Goal: Task Accomplishment & Management: Understand process/instructions

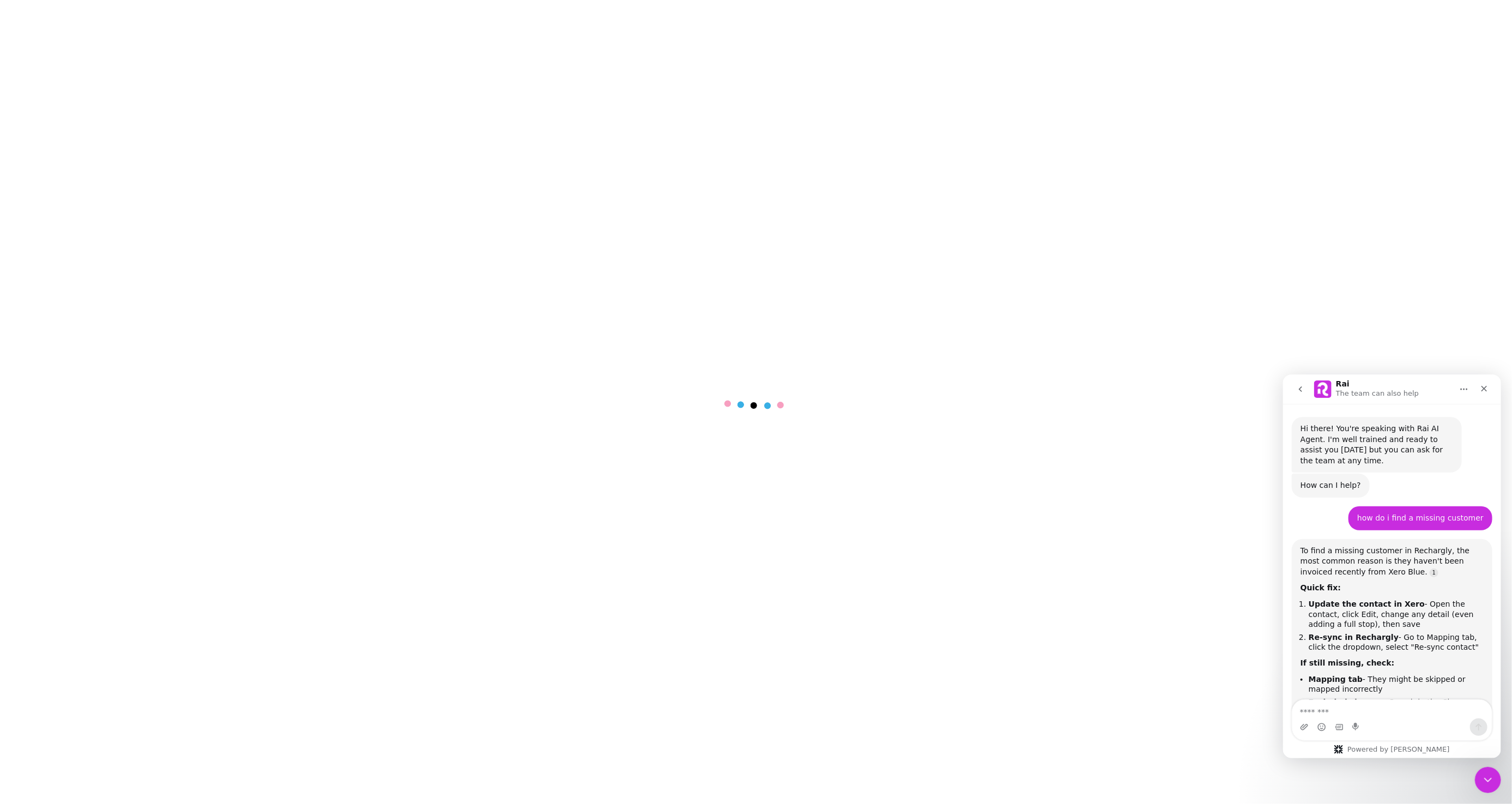
scroll to position [165, 0]
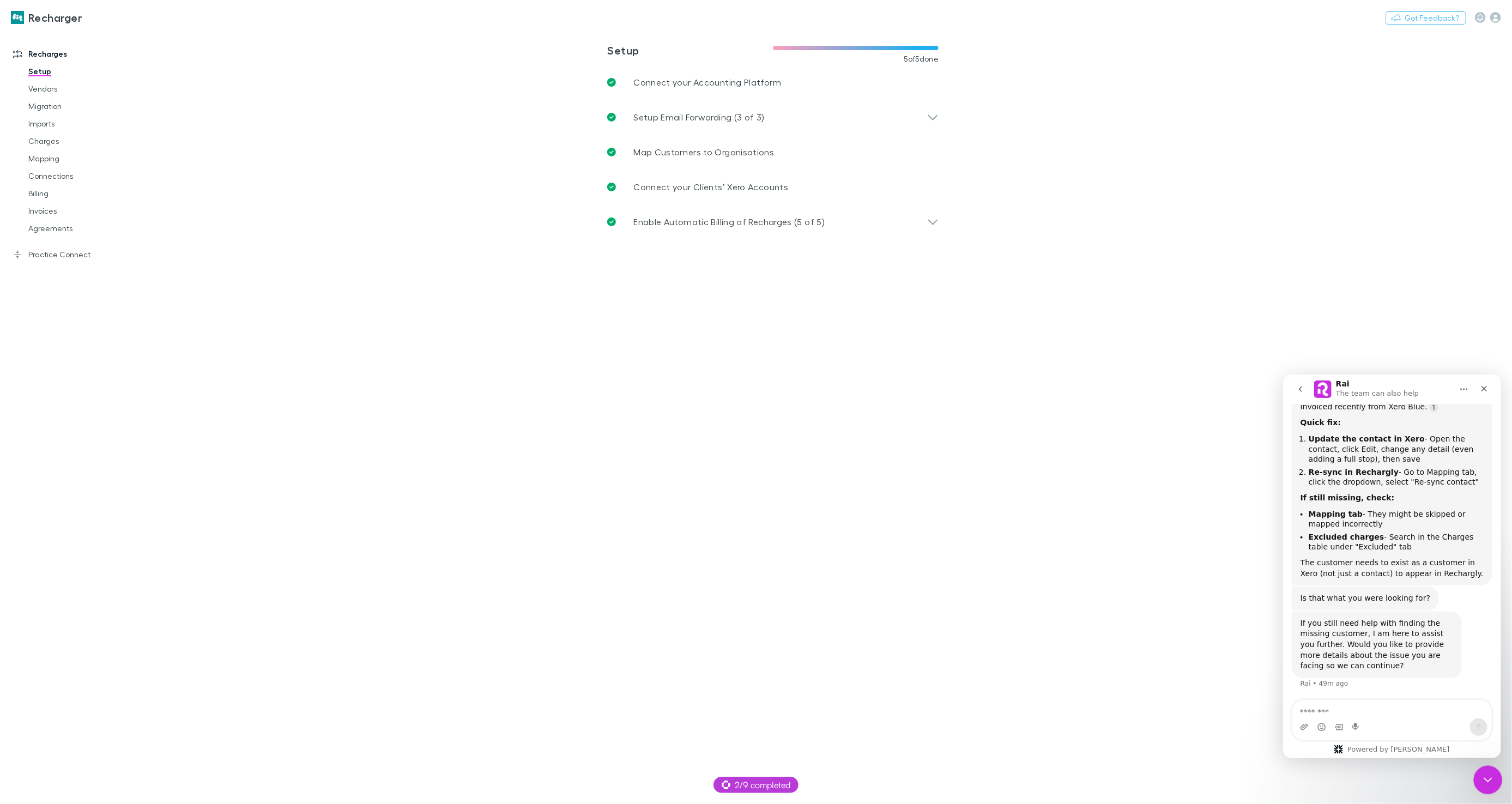
click at [1474, 778] on div "Close Intercom Messenger" at bounding box center [1486, 778] width 26 height 26
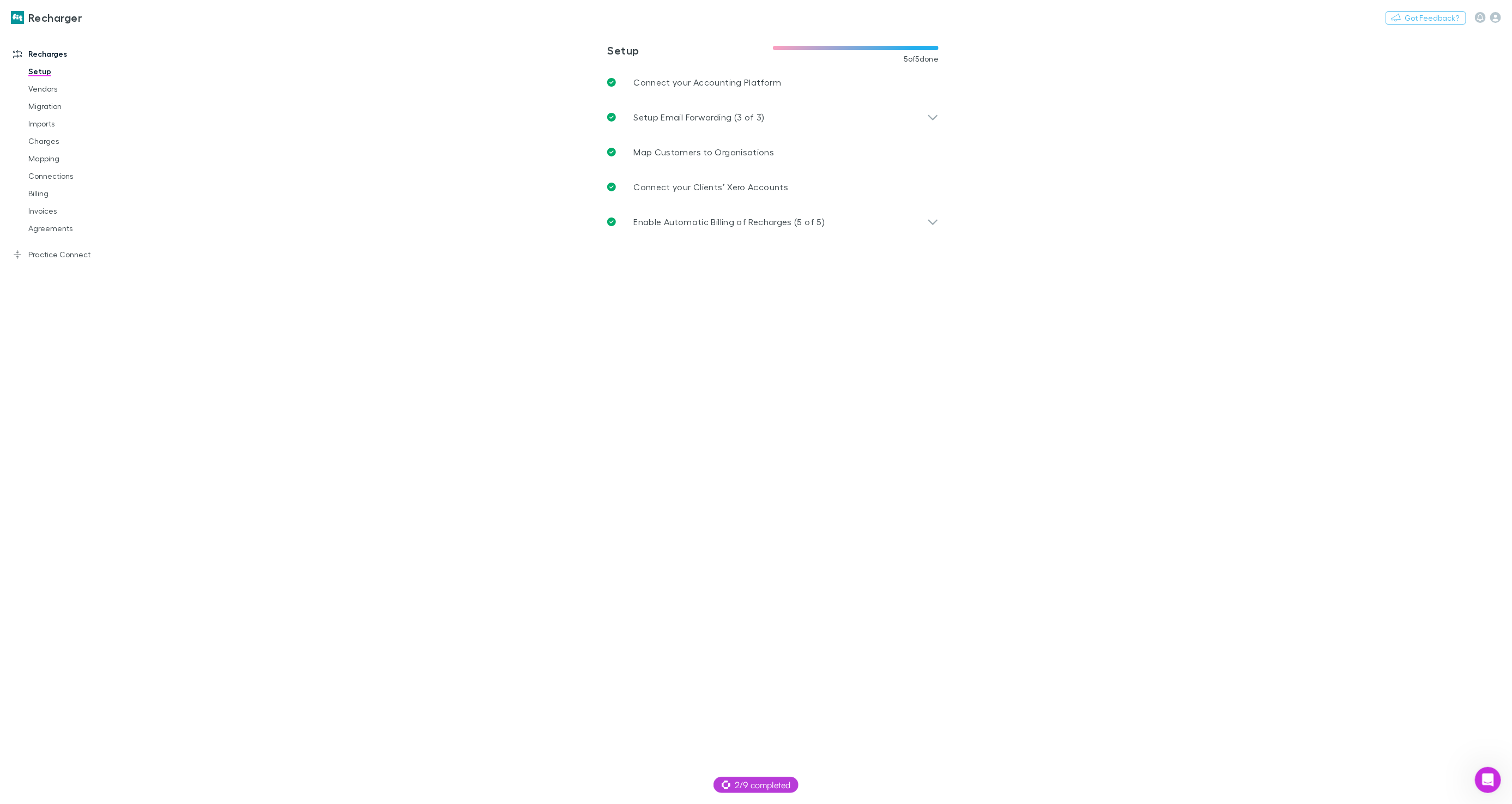
scroll to position [165, 0]
drag, startPoint x: 539, startPoint y: 450, endPoint x: 265, endPoint y: 306, distance: 309.5
click at [539, 450] on main "**********" at bounding box center [829, 417] width 1364 height 774
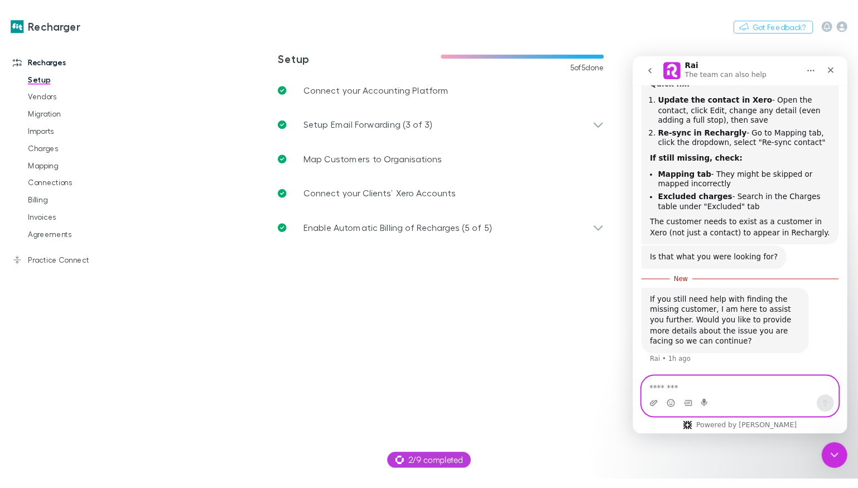
scroll to position [2, 0]
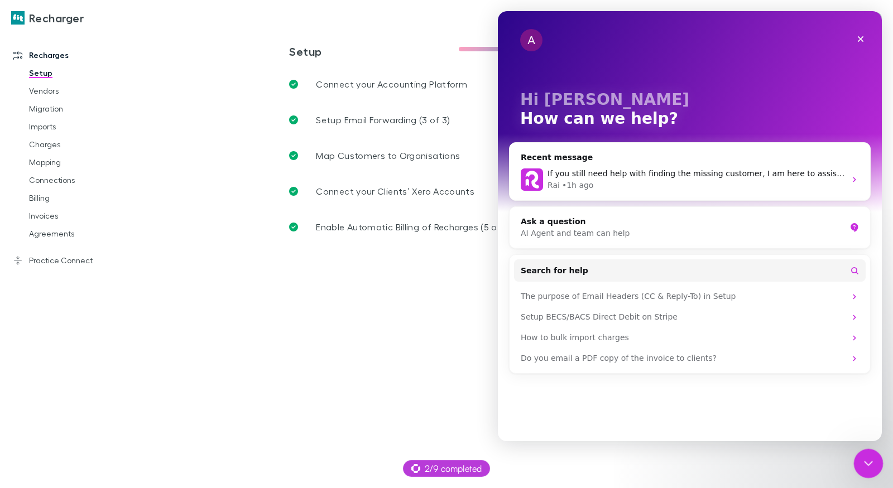
click at [856, 468] on div "Close Intercom Messenger" at bounding box center [866, 462] width 27 height 27
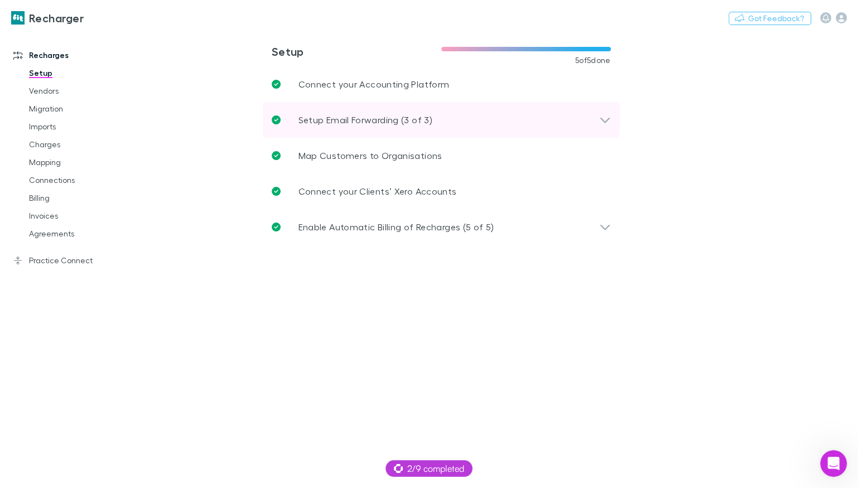
click at [371, 112] on div "Setup Email Forwarding (3 of 3)" at bounding box center [441, 120] width 357 height 36
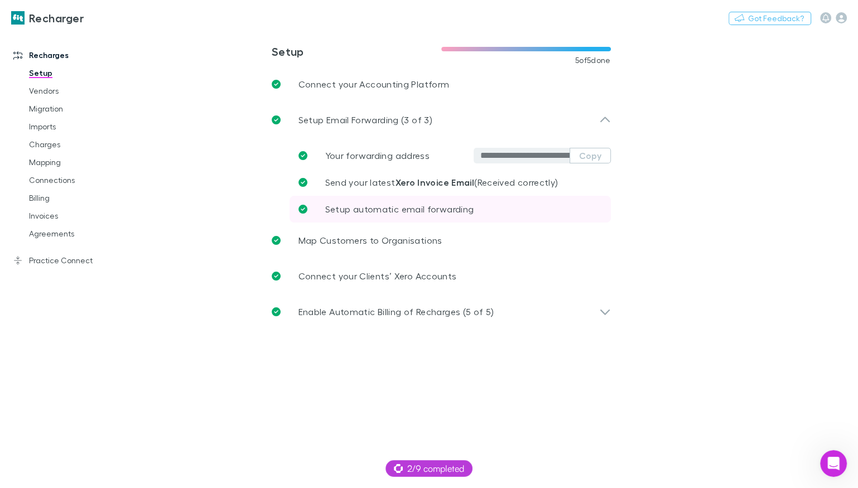
click at [403, 209] on span "Setup automatic email forwarding" at bounding box center [399, 209] width 149 height 11
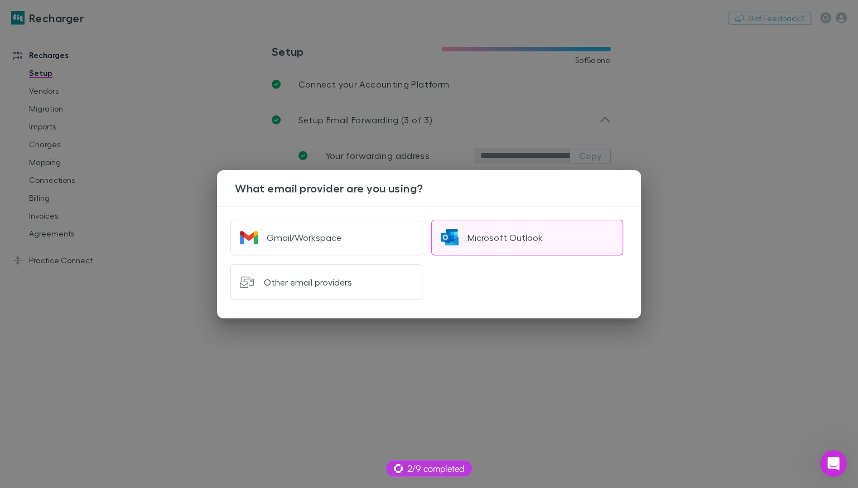
click at [460, 230] on button "Microsoft Outlook" at bounding box center [527, 238] width 192 height 36
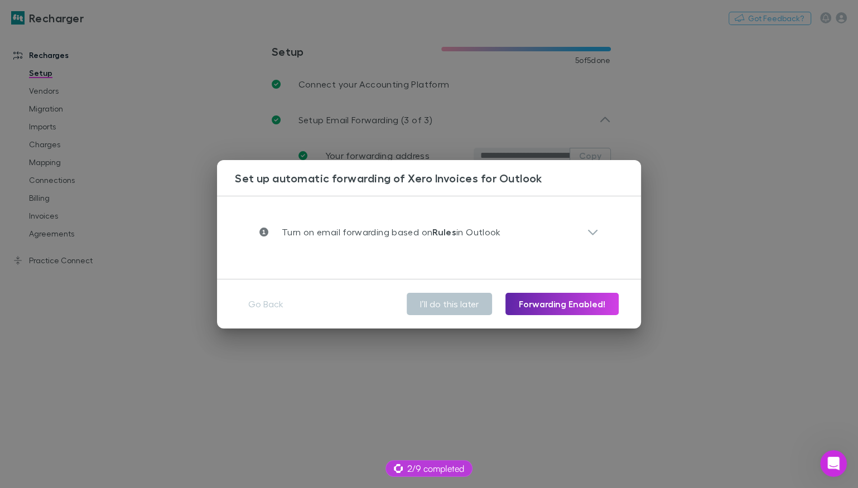
click at [460, 230] on p "Turn on email forwarding based on Rules in Outlook" at bounding box center [384, 231] width 233 height 13
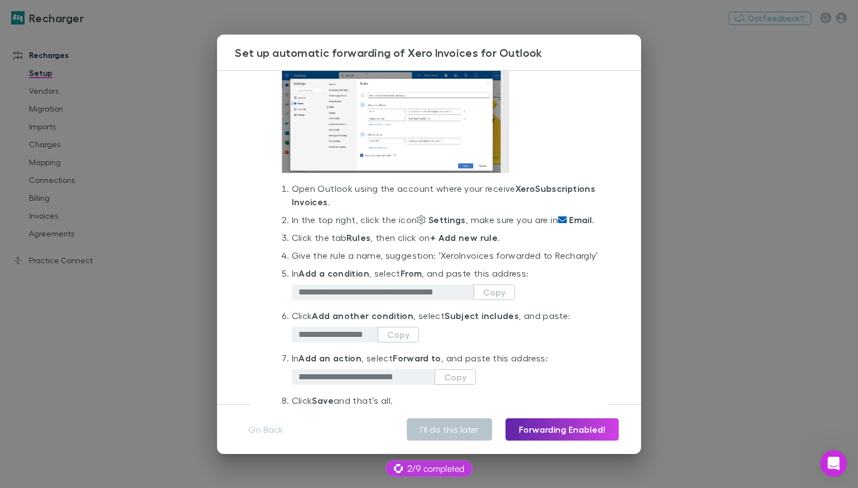
scroll to position [127, 0]
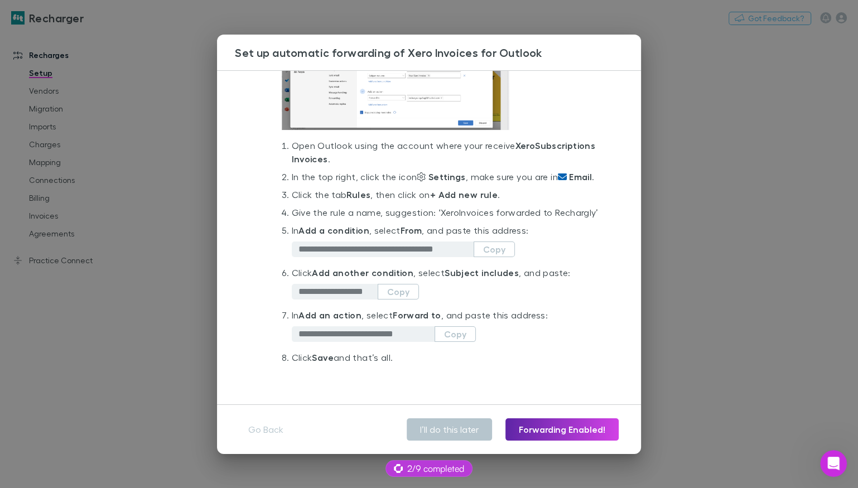
click at [621, 169] on div "**********" at bounding box center [429, 174] width 388 height 423
click at [658, 190] on div "**********" at bounding box center [429, 244] width 858 height 488
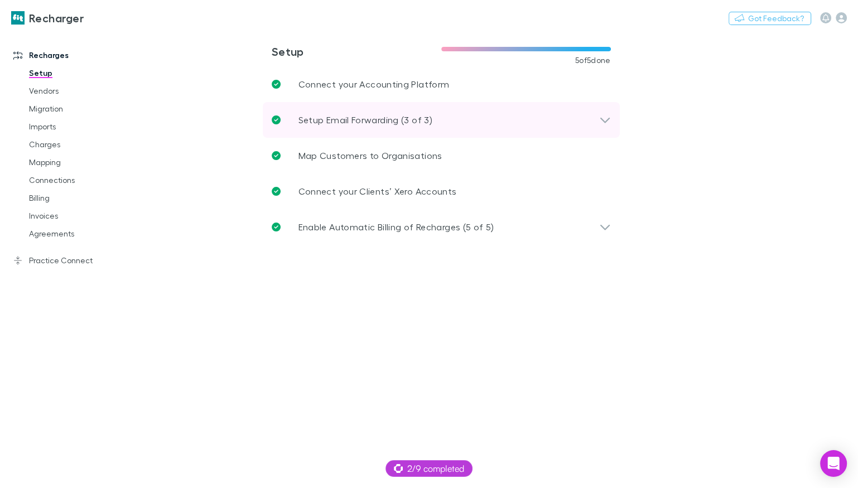
click at [588, 116] on div "Setup Email Forwarding (3 of 3)" at bounding box center [436, 119] width 328 height 13
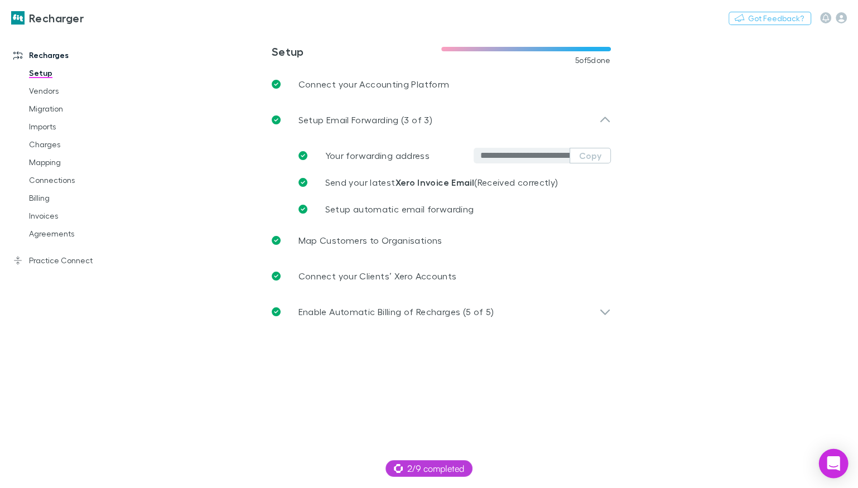
click at [835, 463] on icon "Open Intercom Messenger" at bounding box center [833, 463] width 13 height 15
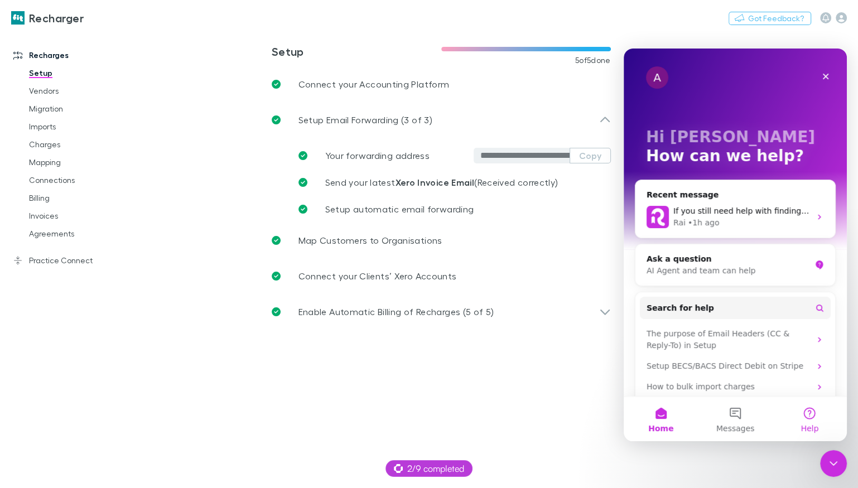
click at [813, 431] on span "Help" at bounding box center [810, 429] width 18 height 8
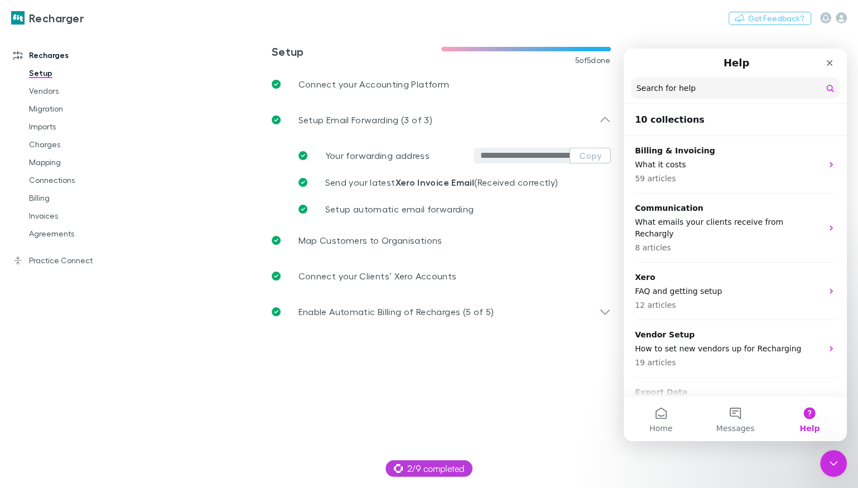
click at [692, 93] on input "Search for help" at bounding box center [735, 88] width 209 height 21
type input "**********"
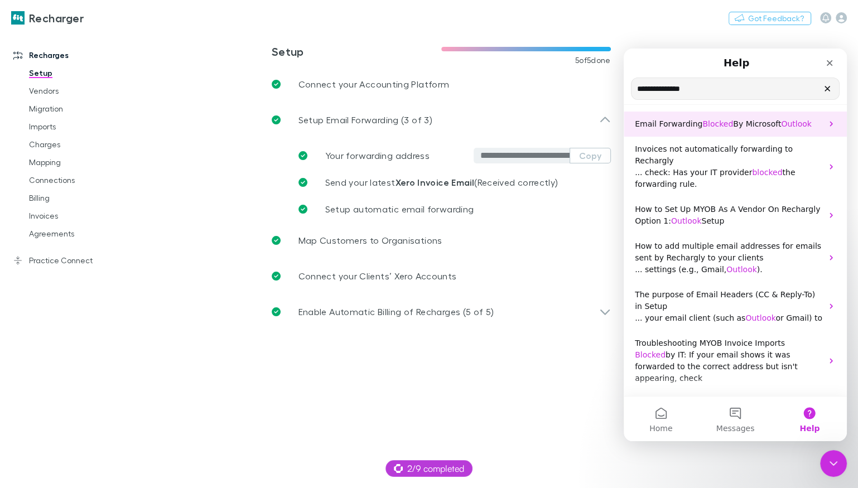
click at [710, 118] on p "Email Forwarding Blocked By Microsoft Outlook" at bounding box center [728, 124] width 187 height 12
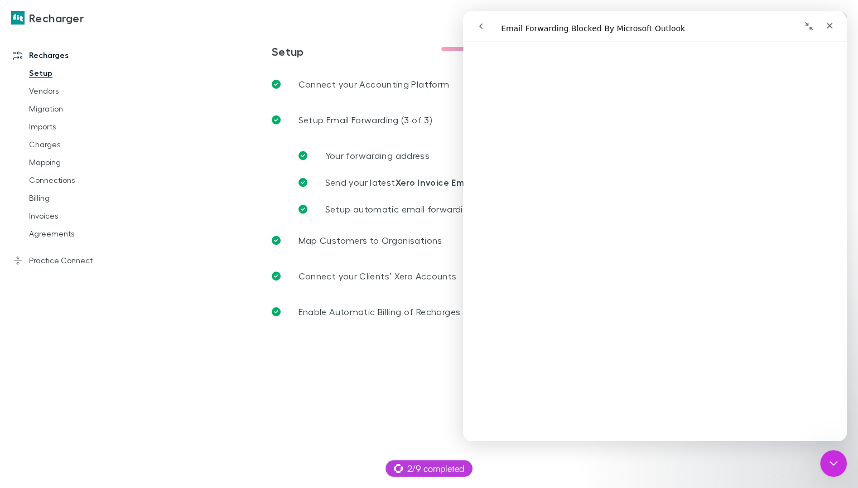
scroll to position [240, 0]
click at [831, 464] on icon "Close Intercom Messenger" at bounding box center [831, 461] width 13 height 13
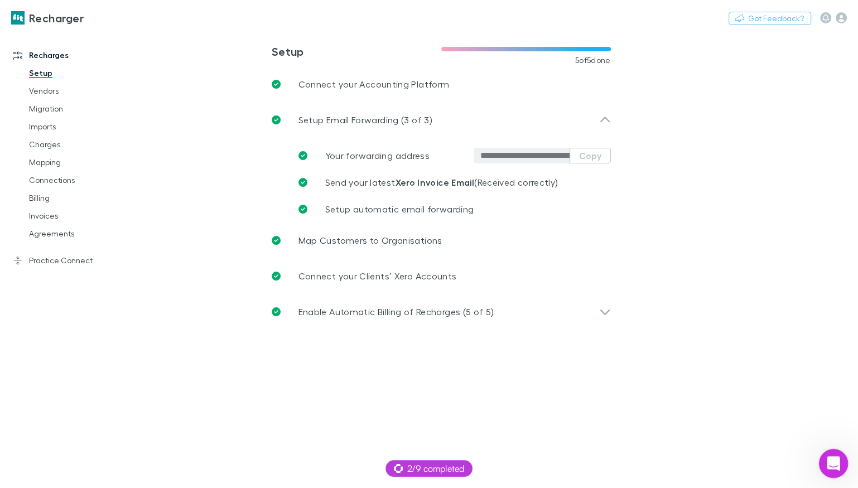
scroll to position [0, 0]
click at [440, 464] on span "2/9 completed" at bounding box center [429, 468] width 70 height 13
click at [492, 470] on main "**********" at bounding box center [499, 259] width 718 height 457
click at [464, 468] on span "2/9 completed" at bounding box center [429, 468] width 70 height 13
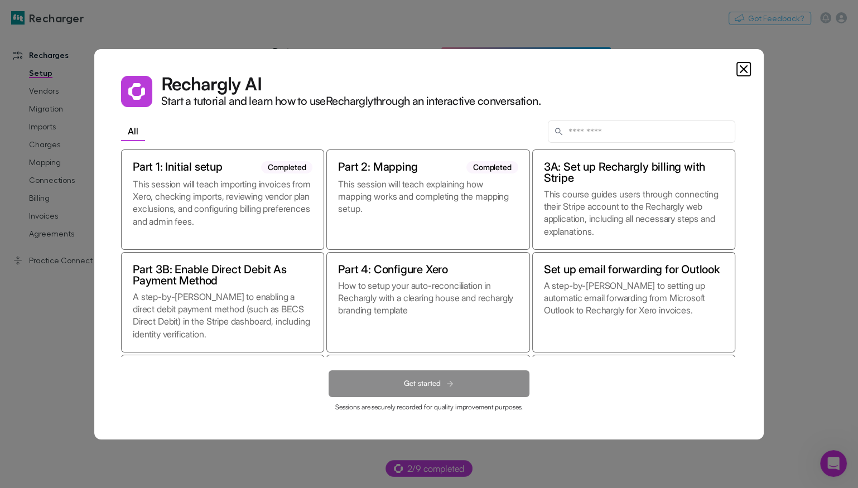
click at [476, 440] on dialog "Rechargly AI Start a tutorial and learn how to use Rechargly through an interac…" at bounding box center [429, 244] width 670 height 391
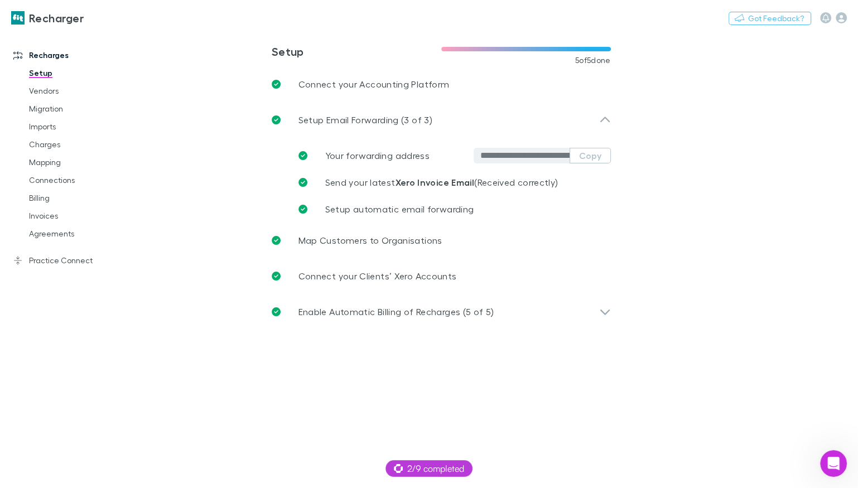
click at [487, 470] on main "**********" at bounding box center [499, 259] width 718 height 457
click at [466, 470] on div "2/9 completed" at bounding box center [429, 468] width 87 height 17
click at [485, 465] on icon at bounding box center [483, 468] width 9 height 9
click at [479, 468] on main "**********" at bounding box center [499, 259] width 718 height 457
click at [422, 472] on span "2/9 completed" at bounding box center [429, 468] width 70 height 13
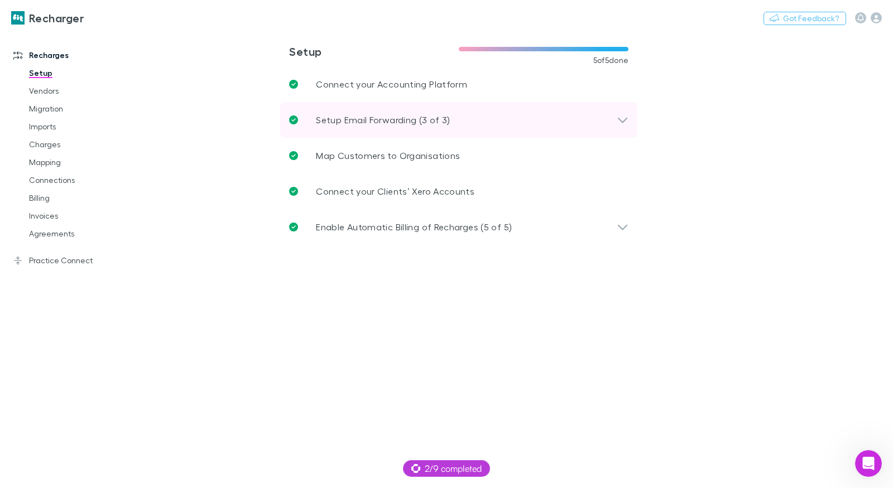
click at [402, 126] on p "Setup Email Forwarding (3 of 3)" at bounding box center [383, 119] width 134 height 13
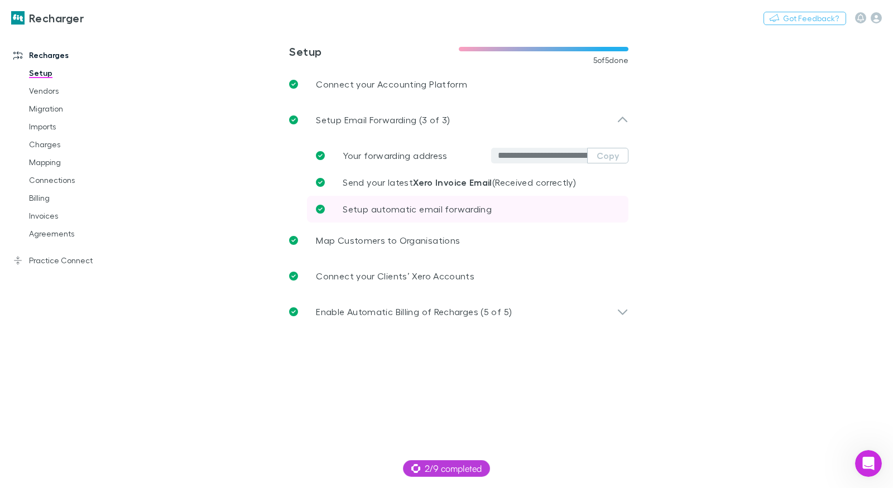
click at [436, 215] on p "Setup automatic email forwarding" at bounding box center [417, 209] width 149 height 13
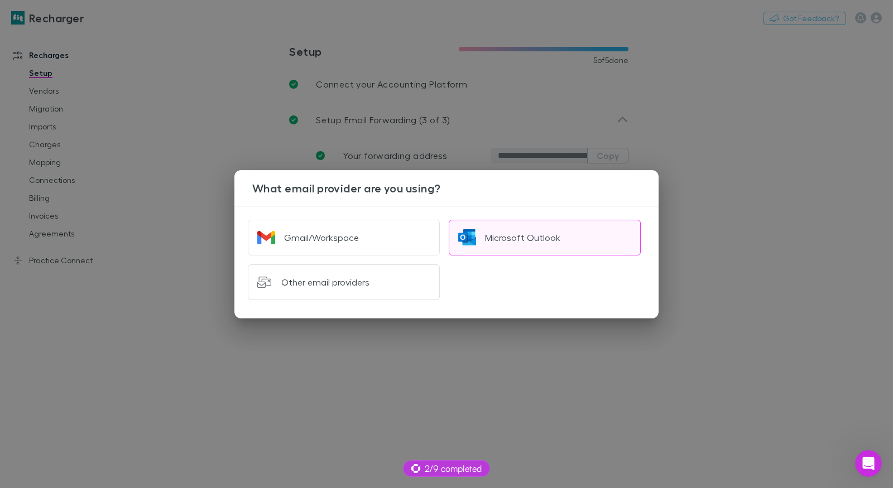
click at [485, 225] on button "Microsoft Outlook" at bounding box center [545, 238] width 192 height 36
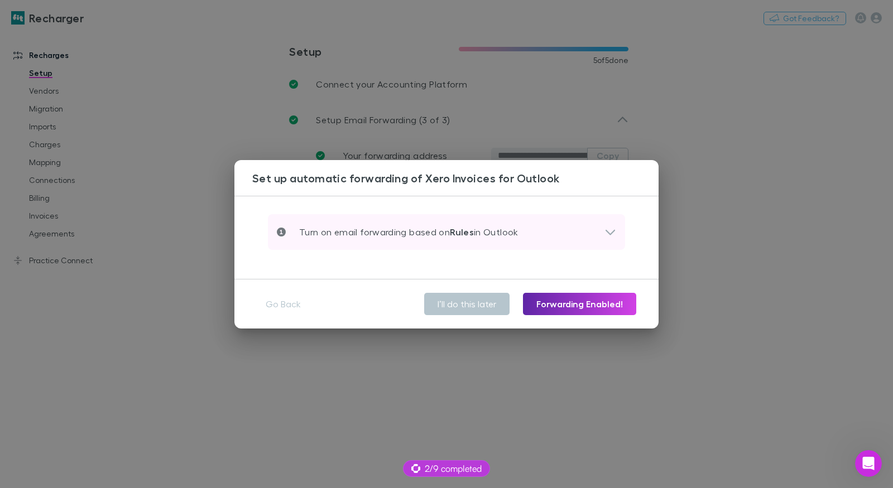
click at [517, 243] on div "Turn on email forwarding based on Rules in Outlook" at bounding box center [446, 232] width 357 height 36
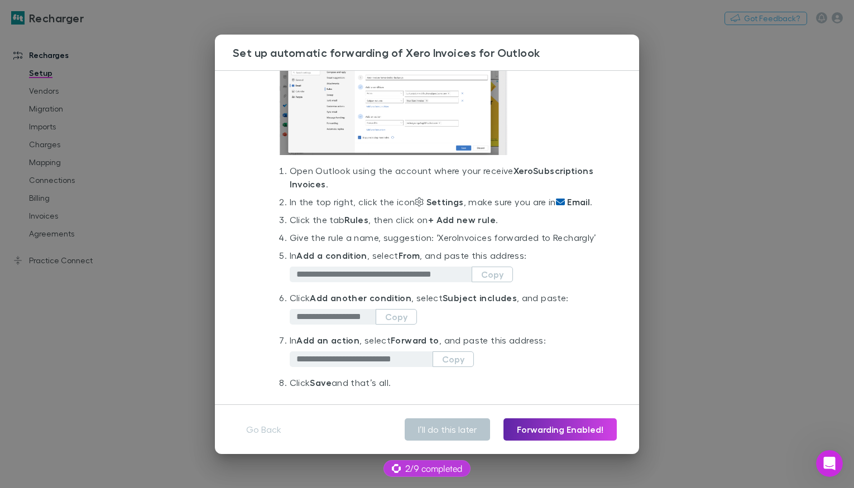
scroll to position [127, 0]
